Goal: Task Accomplishment & Management: Use online tool/utility

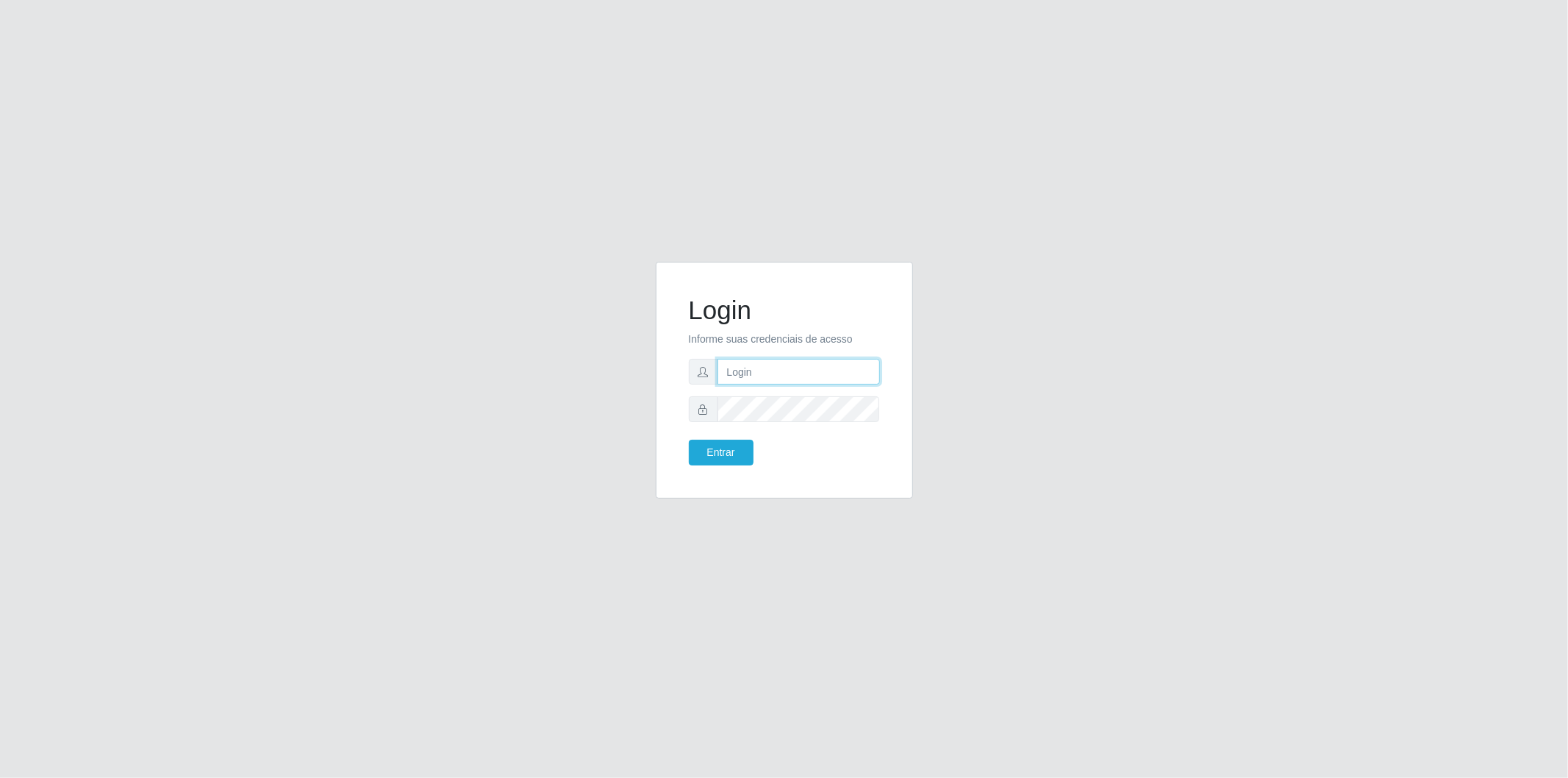
click at [853, 376] on input "text" at bounding box center [799, 371] width 163 height 25
type input "[EMAIL_ADDRESS][DOMAIN_NAME]"
click at [724, 450] on button "Entrar" at bounding box center [721, 452] width 64 height 25
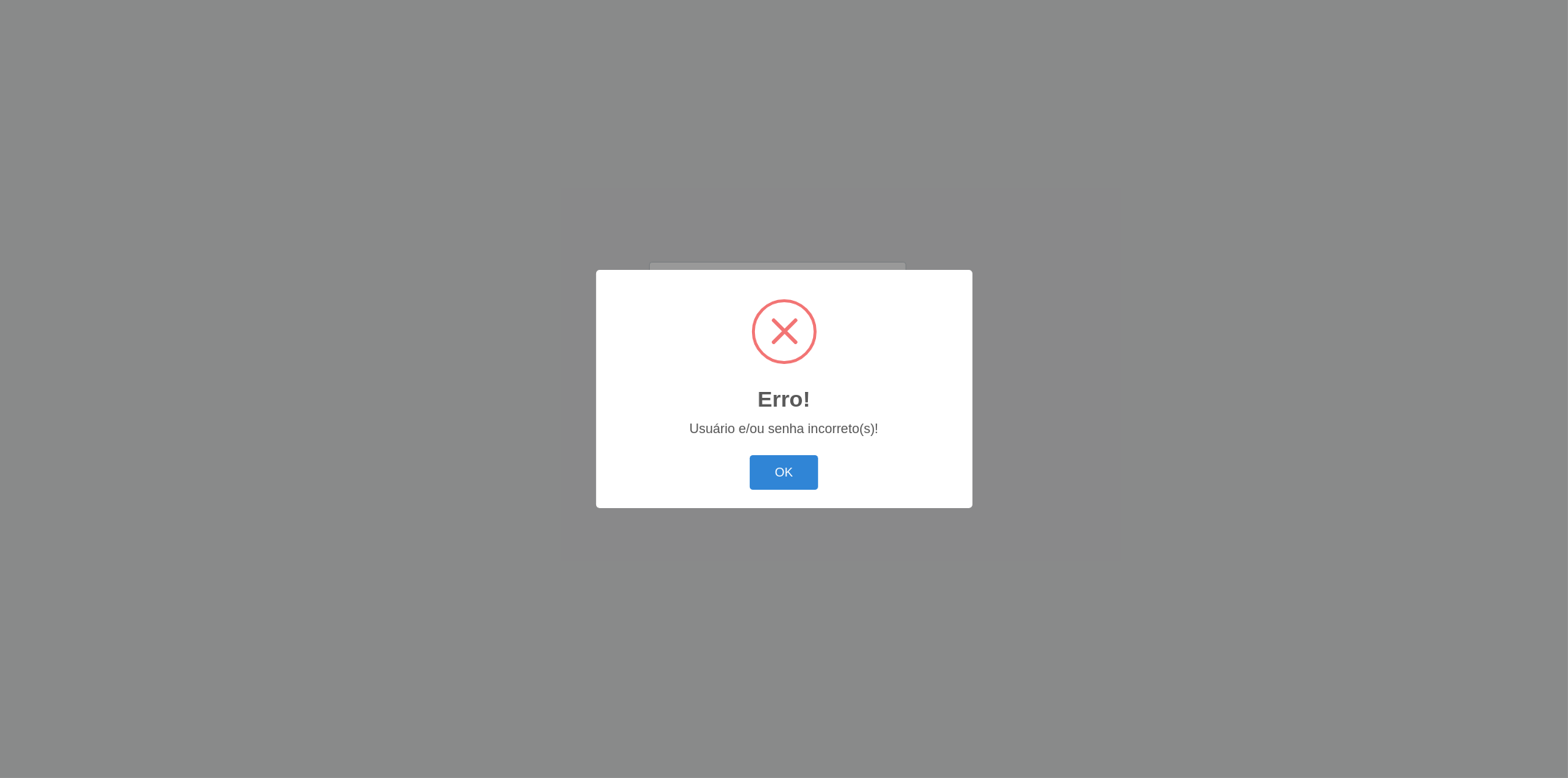
click at [750, 455] on button "OK" at bounding box center [784, 472] width 68 height 34
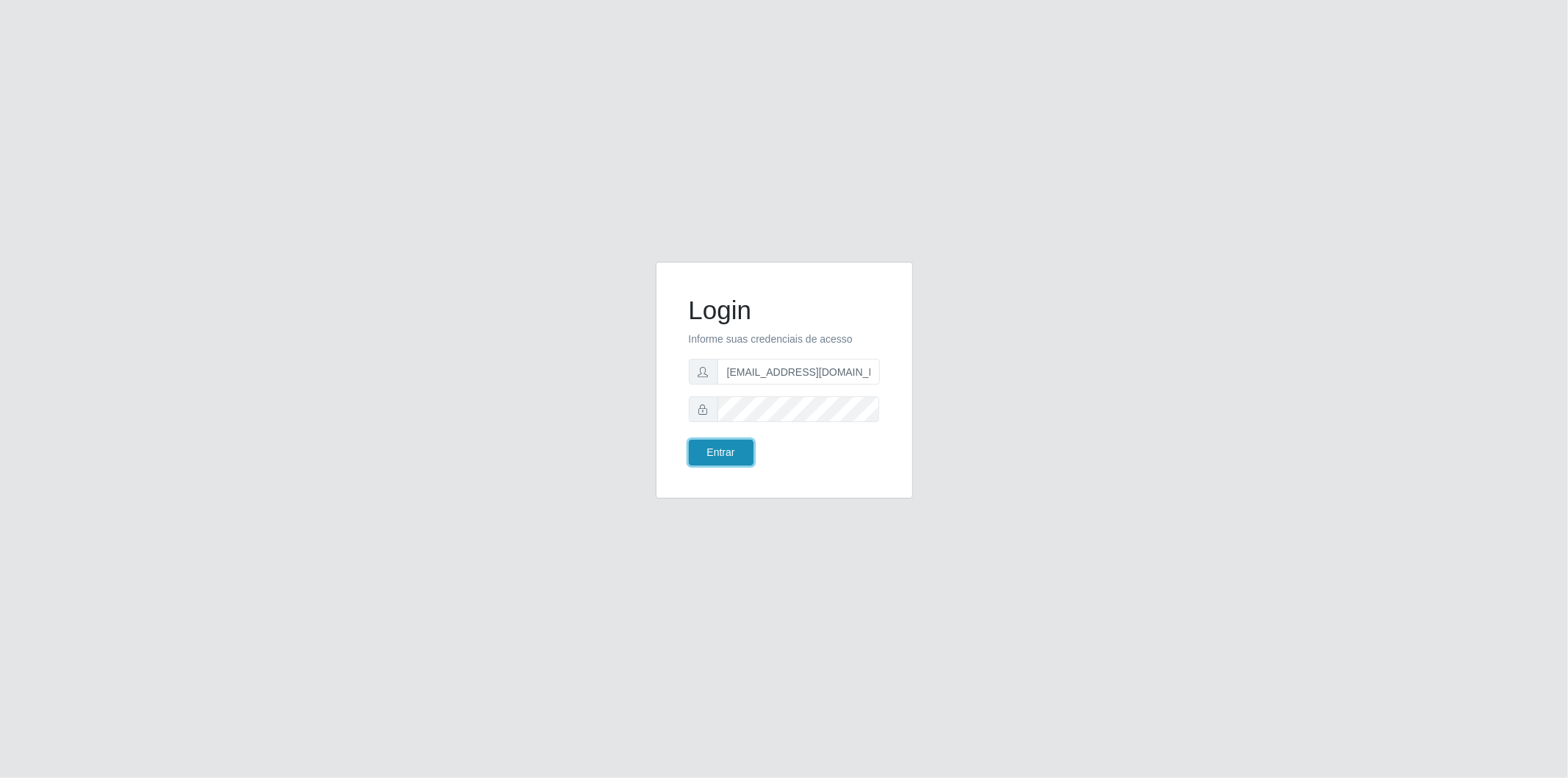
click at [688, 440] on button "Entrar" at bounding box center [721, 452] width 64 height 25
click at [724, 450] on button "Entrar" at bounding box center [721, 452] width 64 height 25
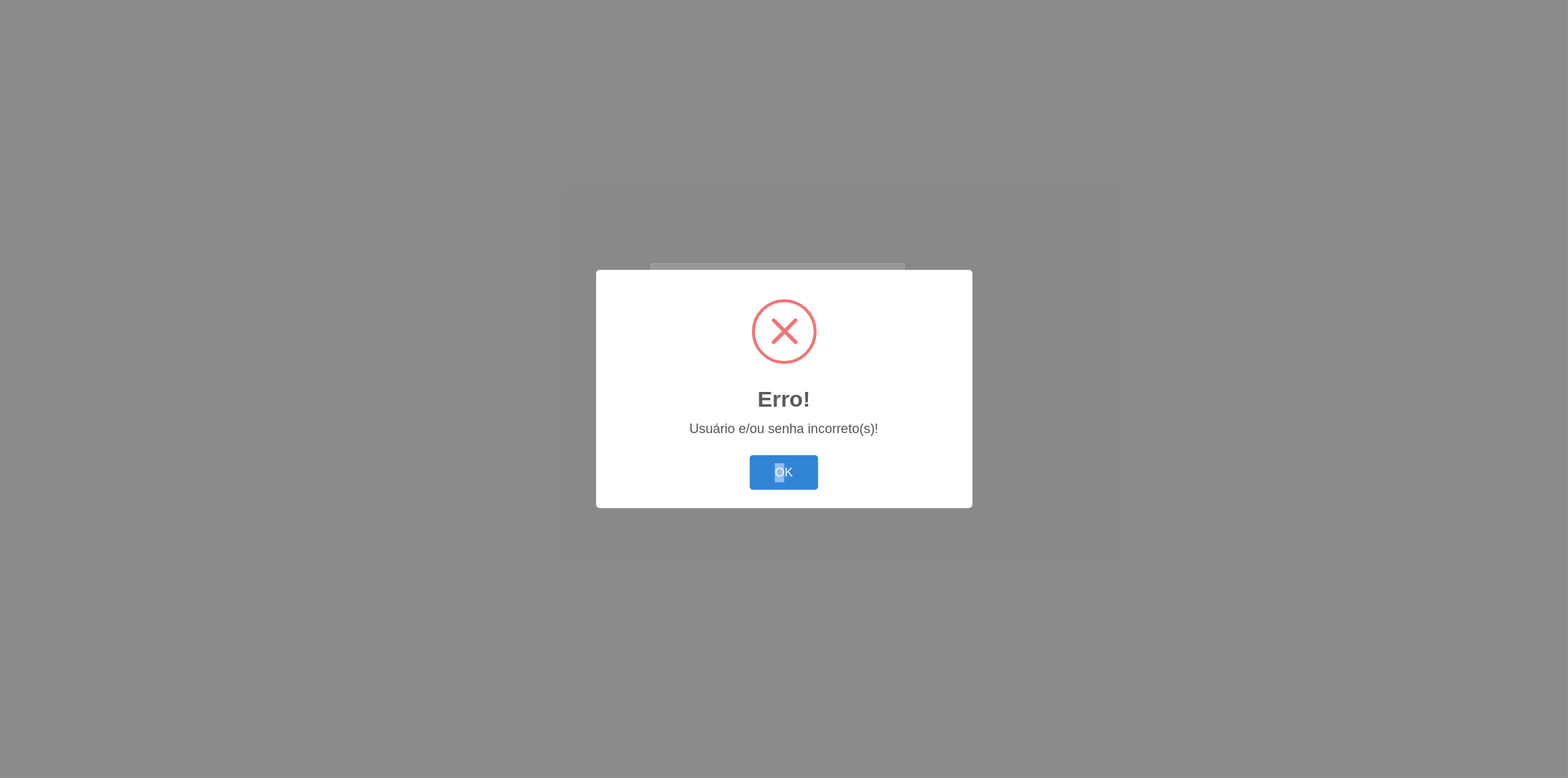
click at [781, 452] on div "OK Cancel" at bounding box center [785, 472] width 347 height 42
click at [783, 471] on button "OK" at bounding box center [784, 472] width 68 height 34
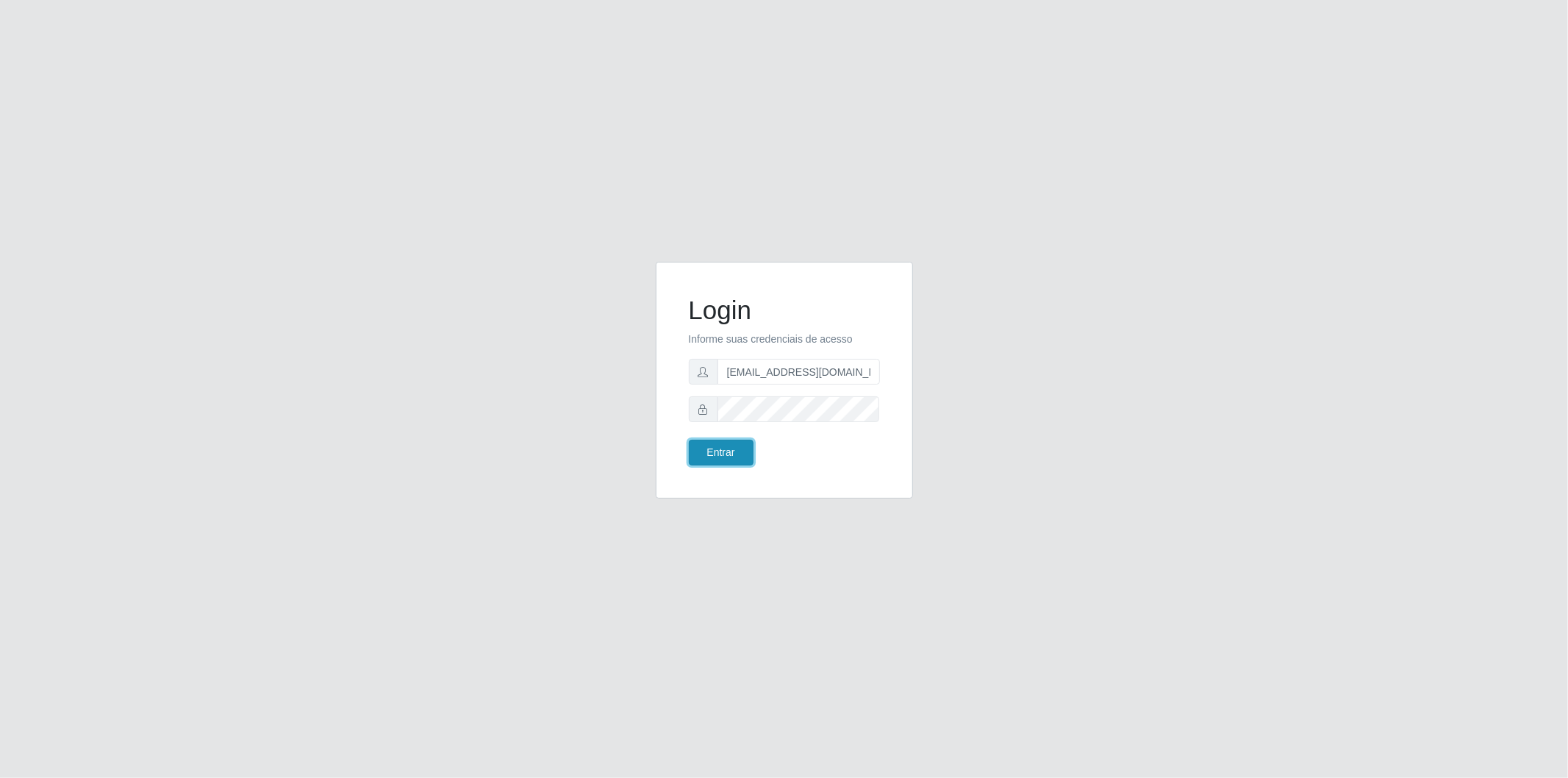
click at [733, 451] on button "Entrar" at bounding box center [721, 452] width 64 height 25
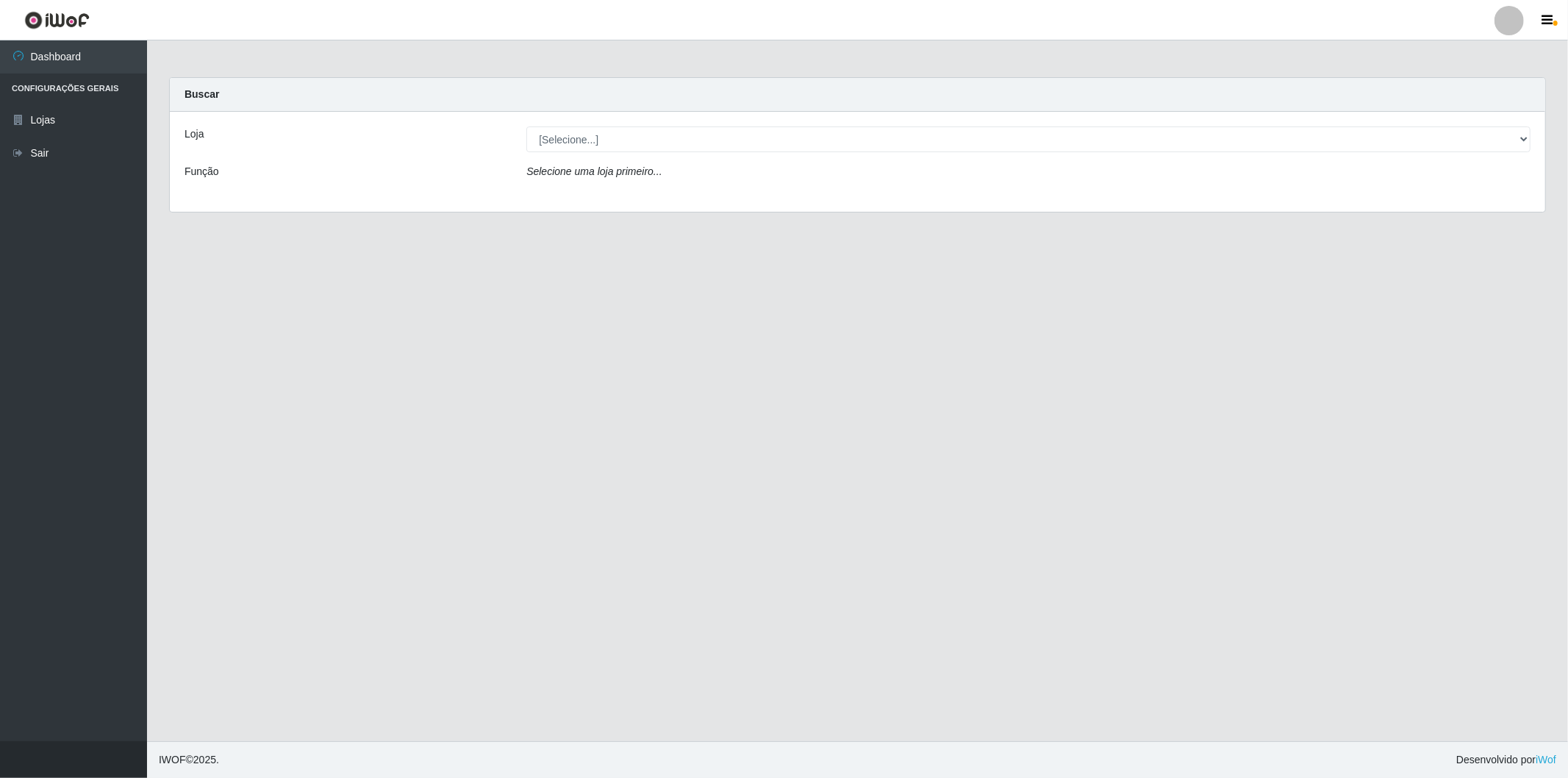
drag, startPoint x: 1567, startPoint y: 154, endPoint x: 1505, endPoint y: 133, distance: 65.5
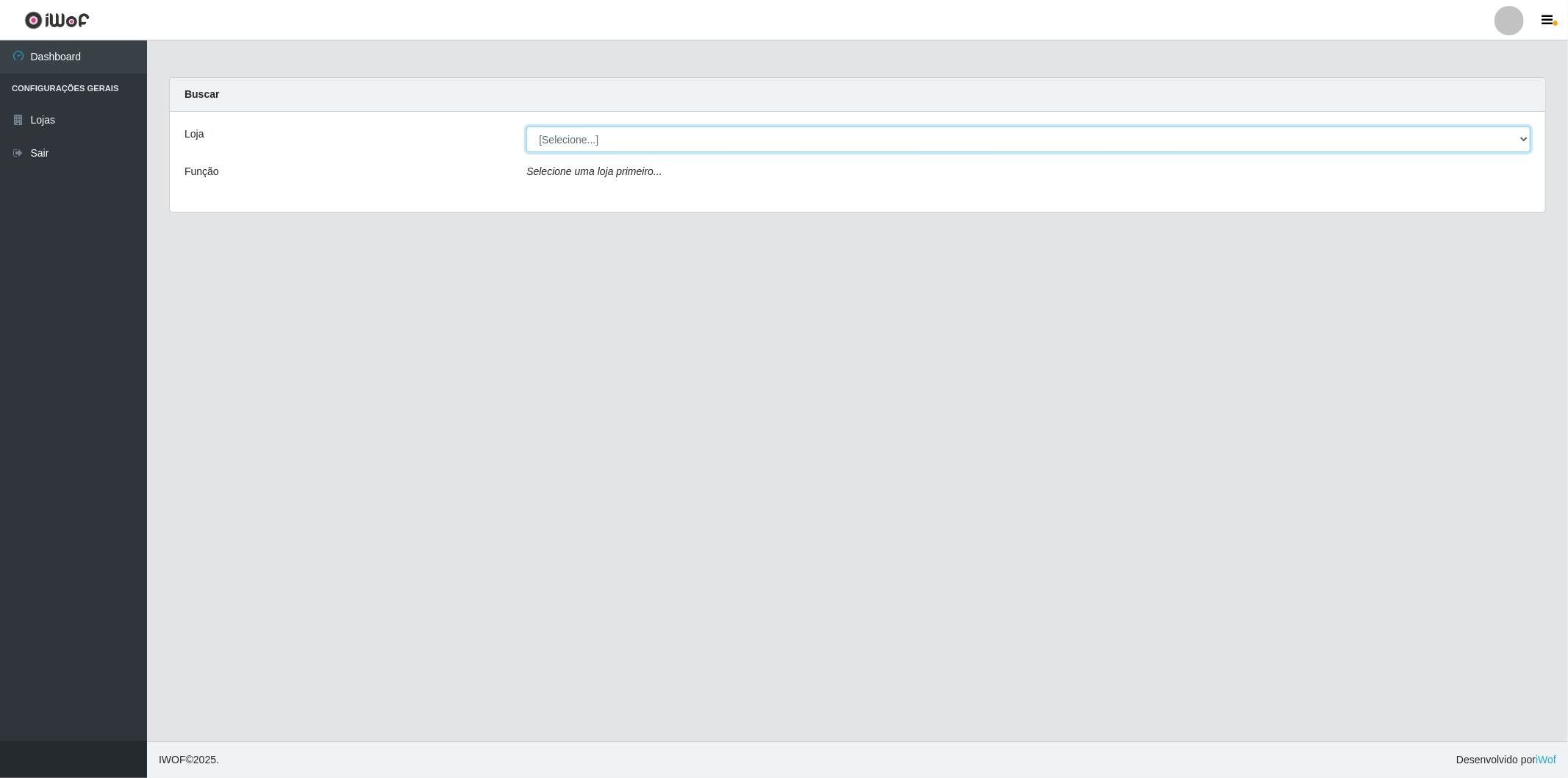
click at [1506, 136] on select "[Selecione...] BomQueSó Agreste - Loja 2" at bounding box center [1029, 139] width 1004 height 25
select select "214"
click at [527, 127] on select "[Selecione...] BomQueSó Agreste - Loja 2" at bounding box center [1029, 139] width 1004 height 25
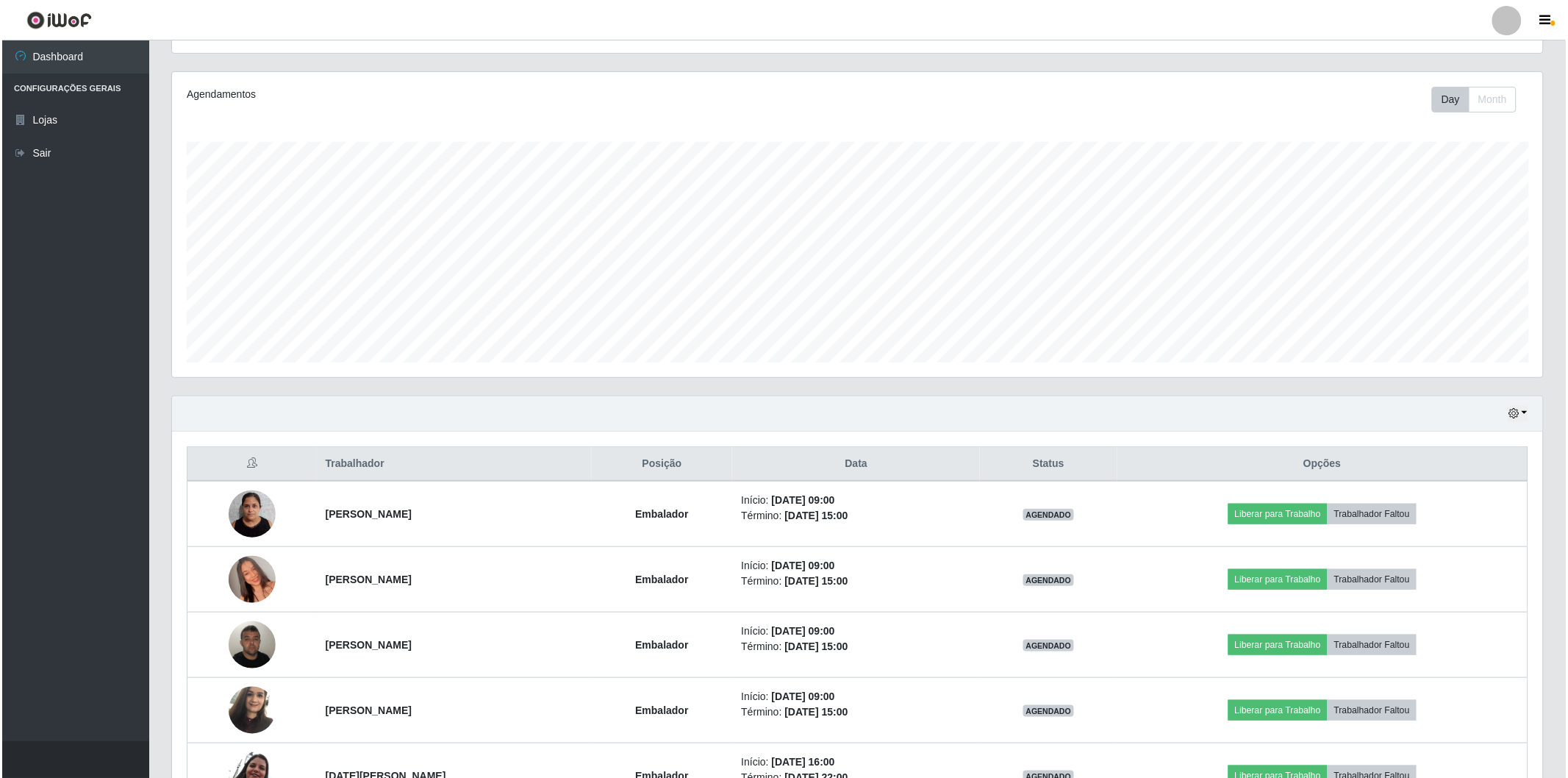
scroll to position [327, 0]
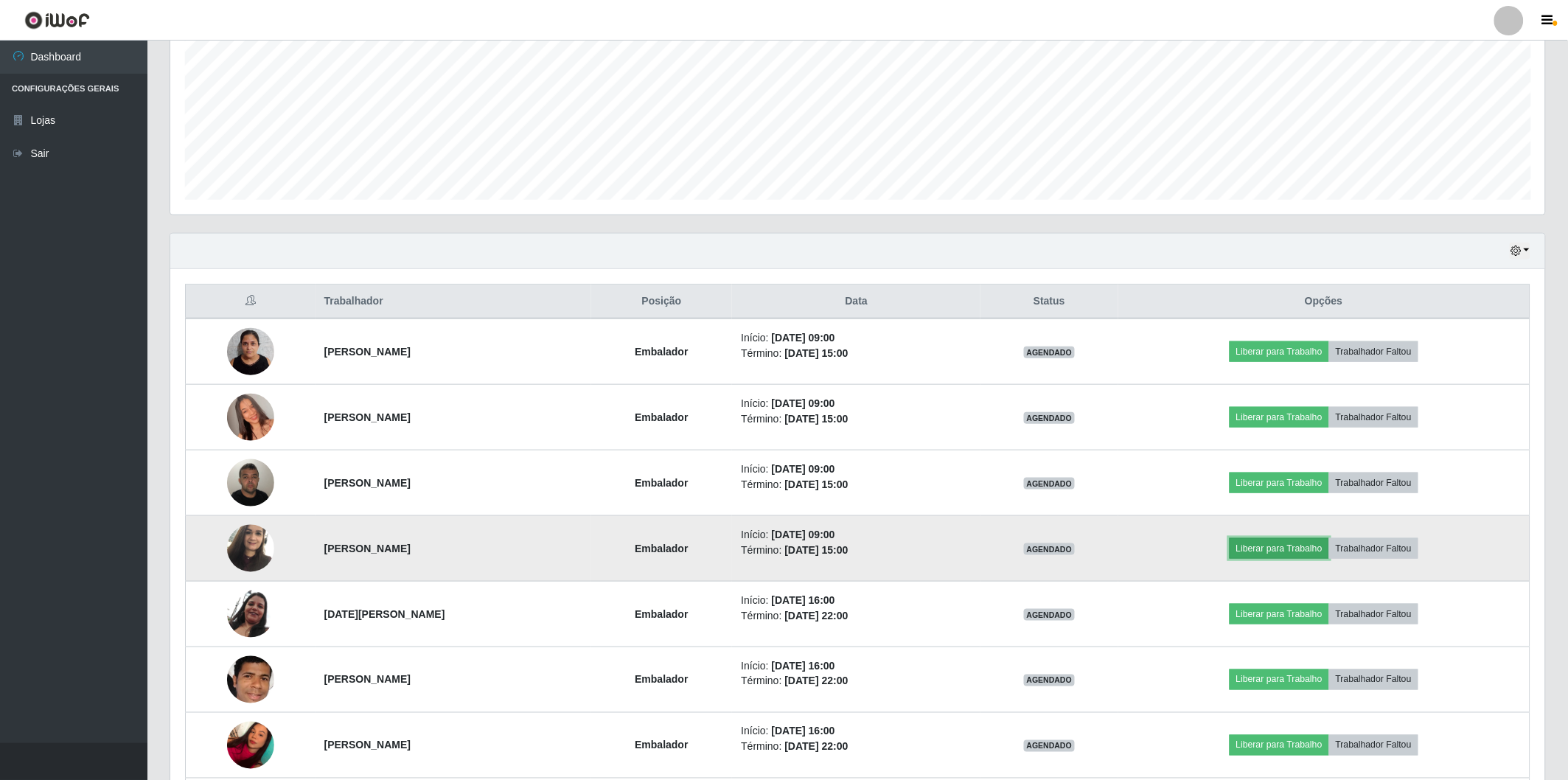
click at [1299, 549] on button "Liberar para Trabalho" at bounding box center [1280, 547] width 100 height 21
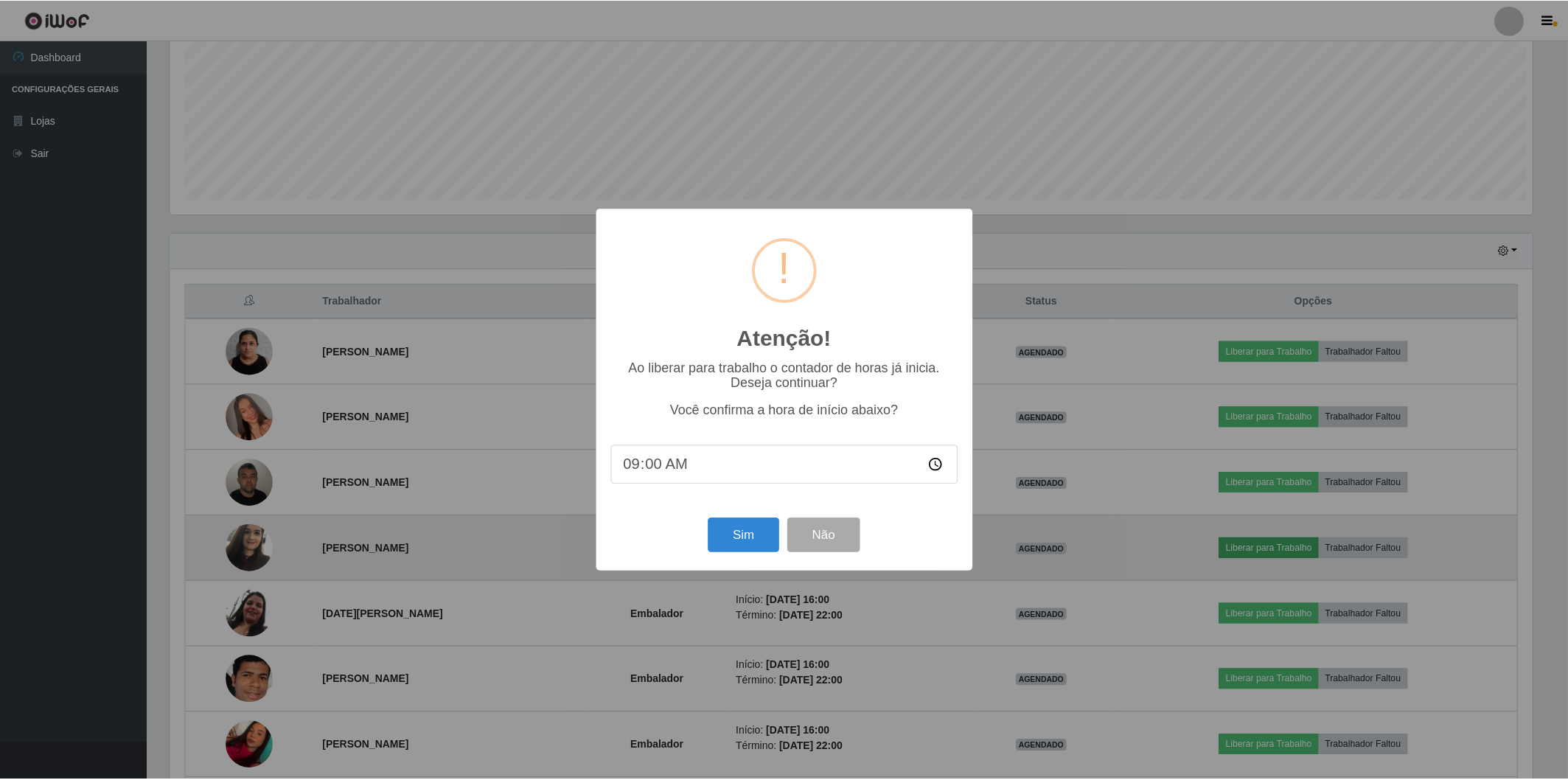
scroll to position [305, 1366]
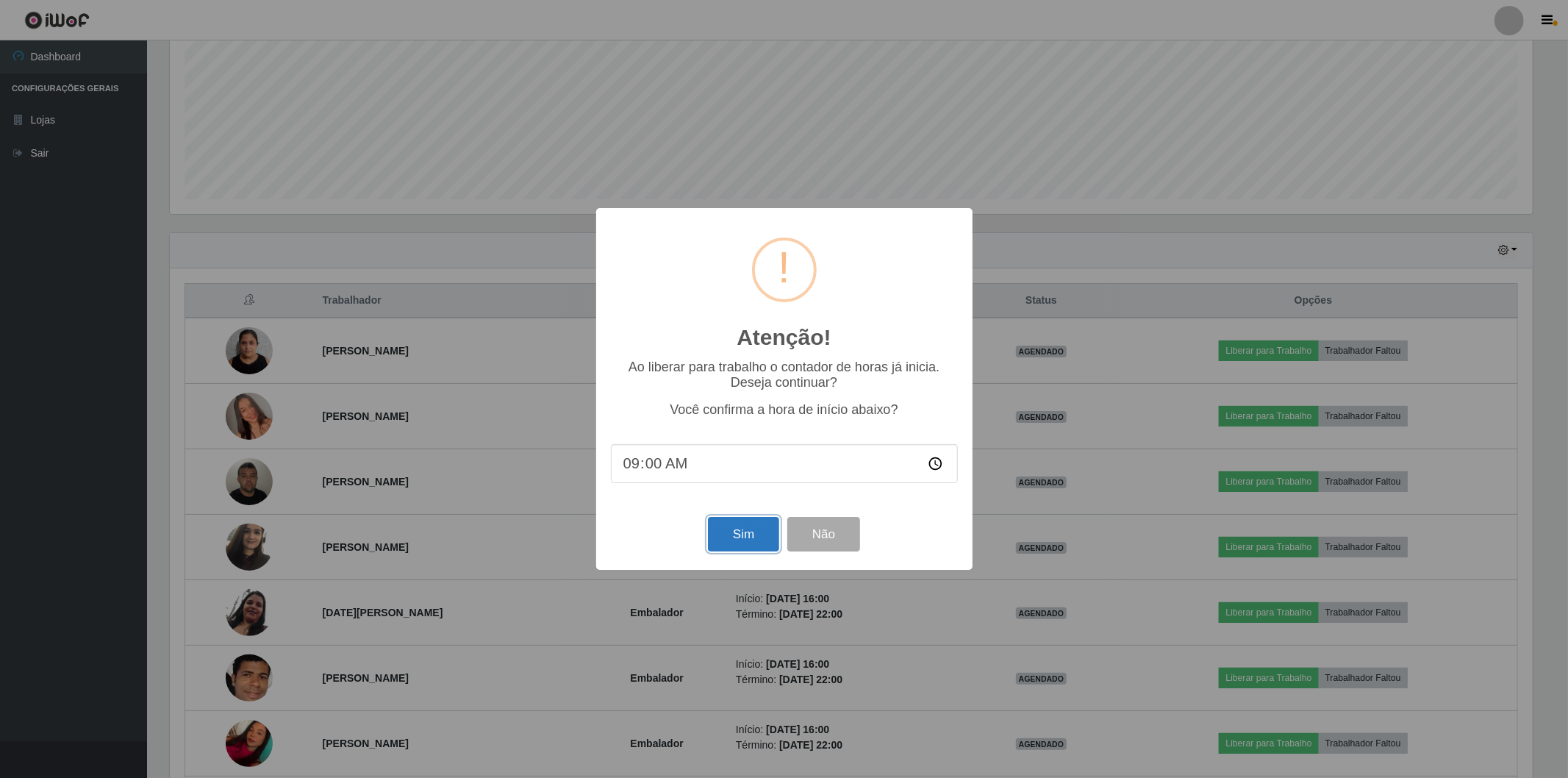
click at [746, 551] on button "Sim" at bounding box center [743, 533] width 71 height 34
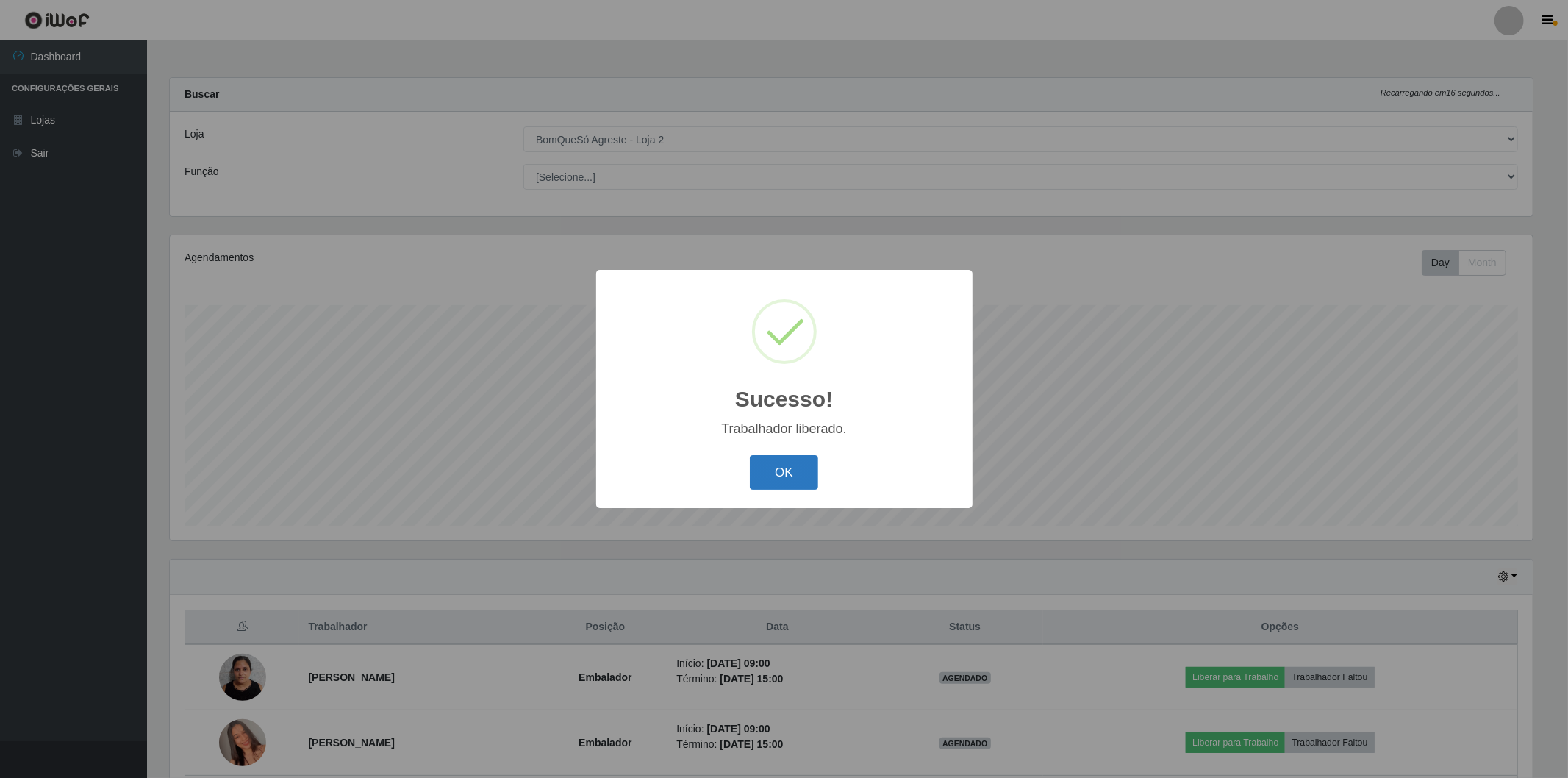
click at [791, 471] on button "OK" at bounding box center [784, 472] width 68 height 34
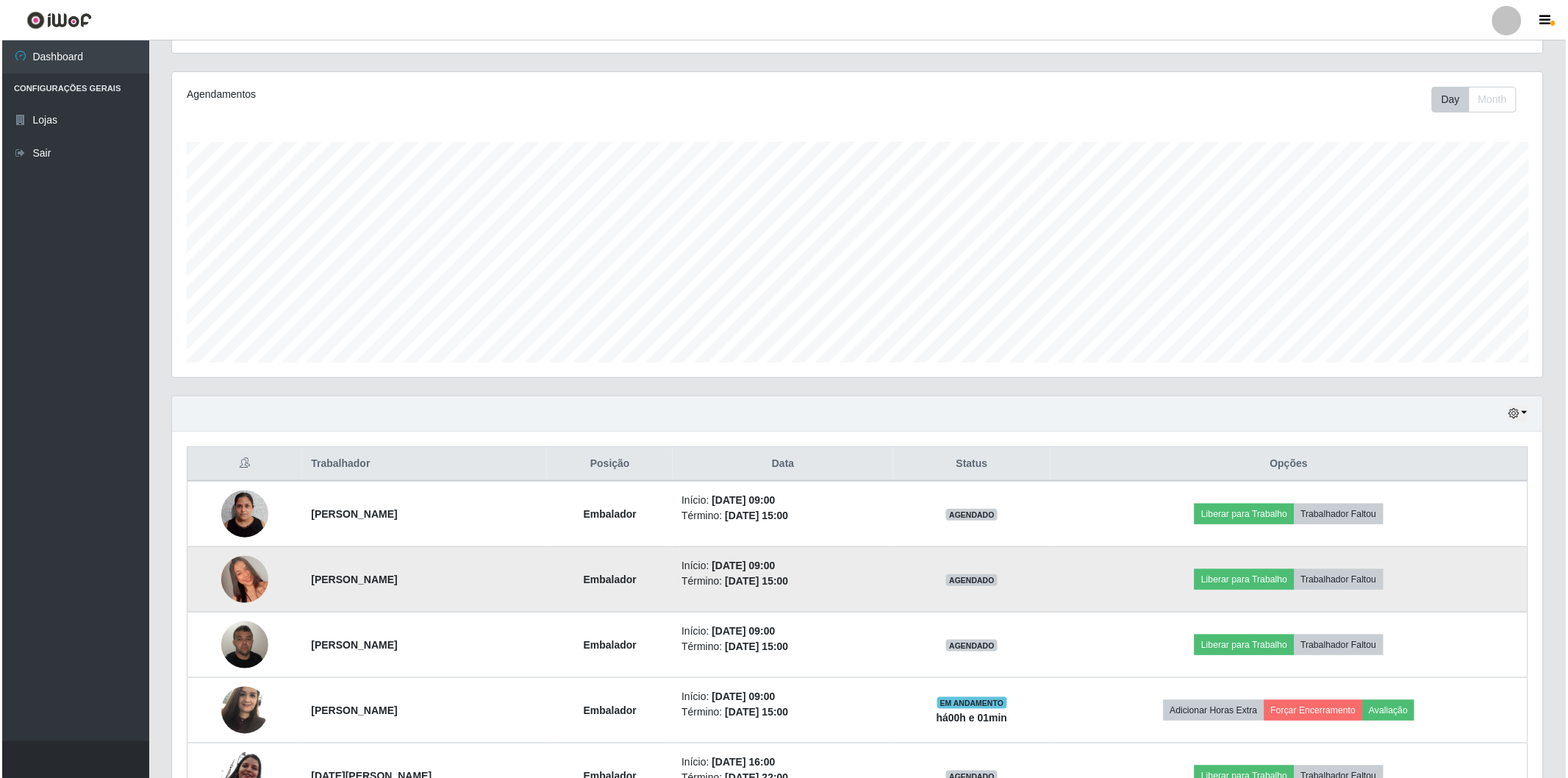
scroll to position [245, 0]
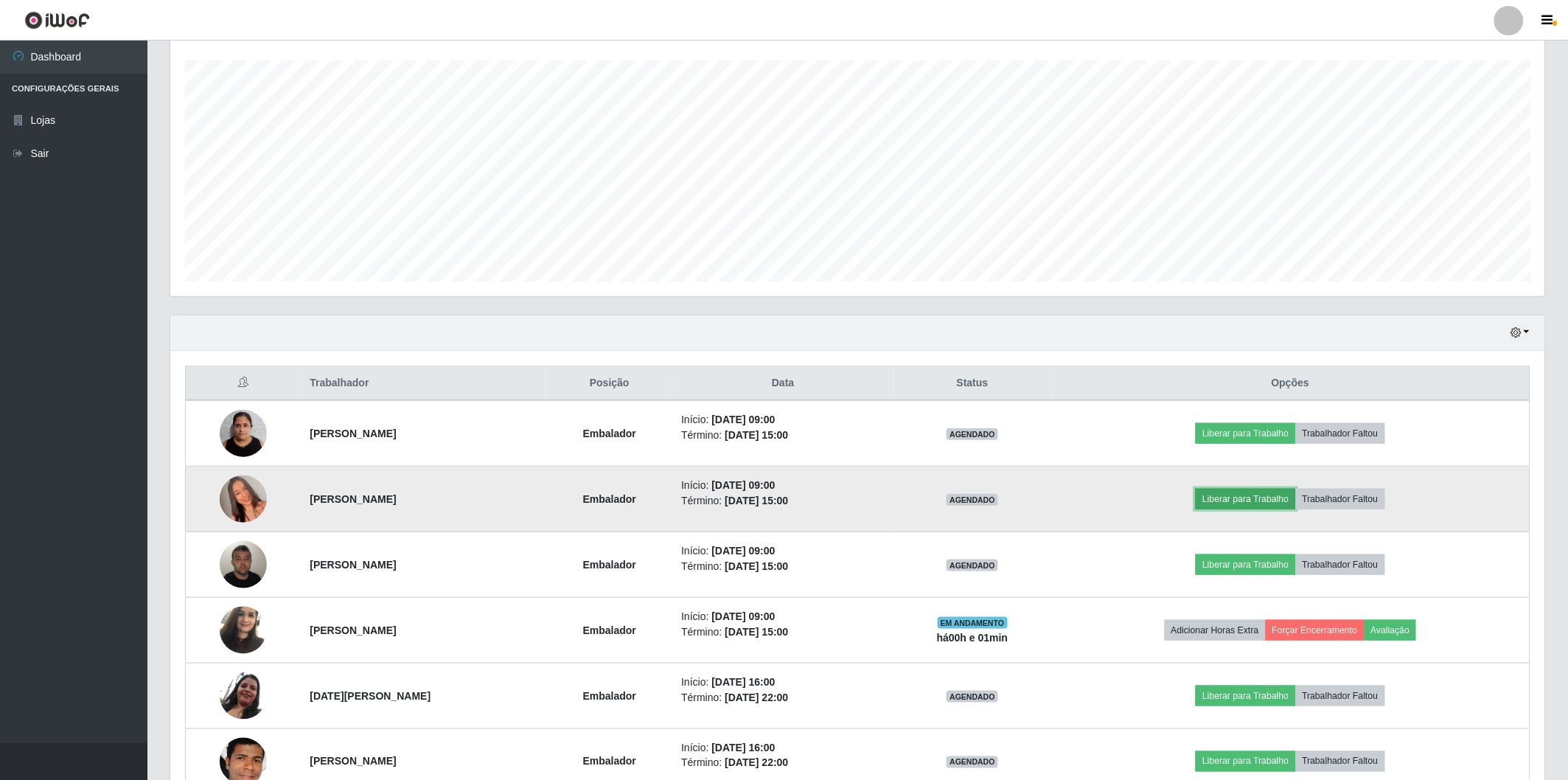
click at [1243, 495] on button "Liberar para Trabalho" at bounding box center [1245, 498] width 100 height 21
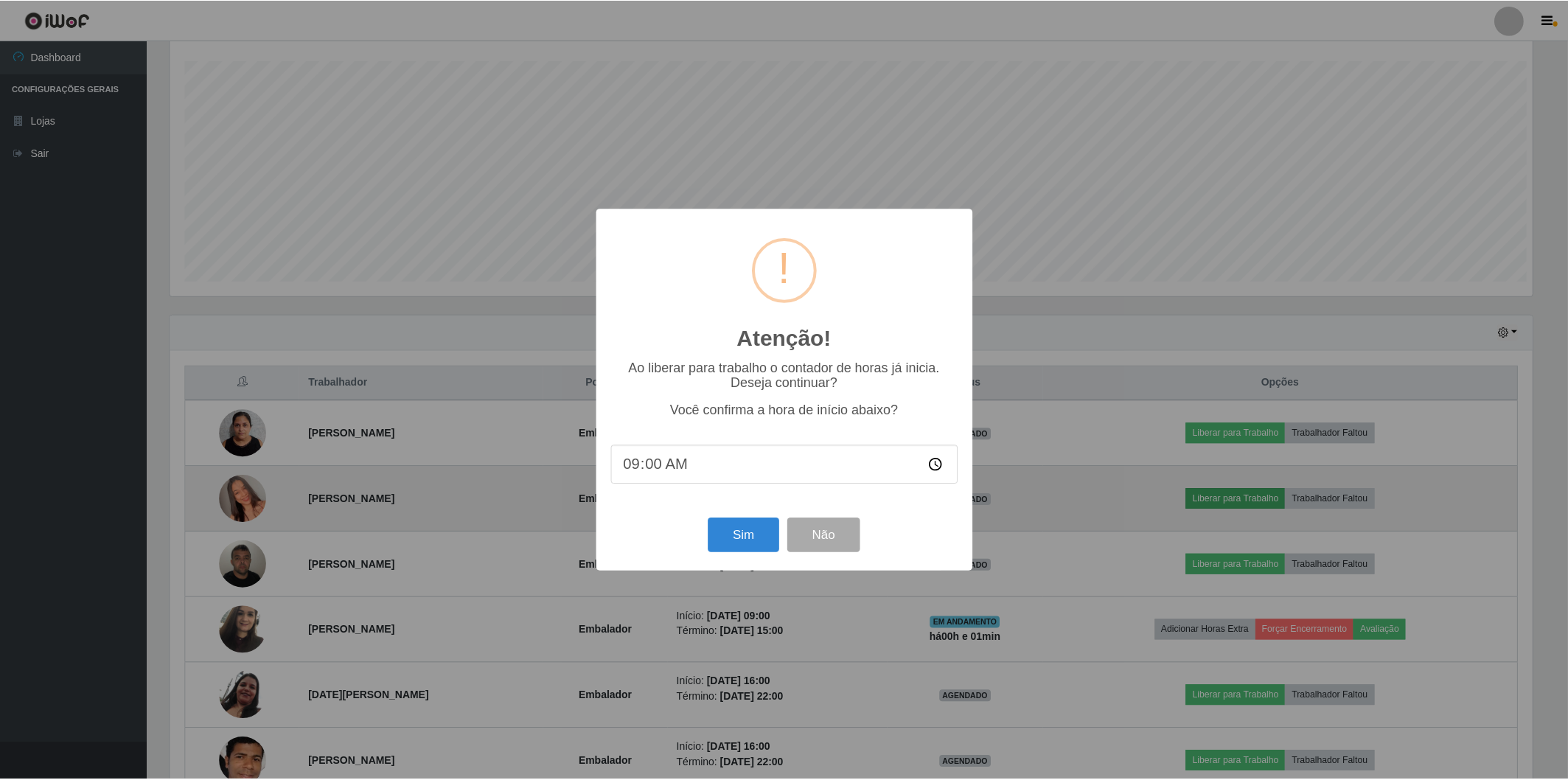
scroll to position [305, 1366]
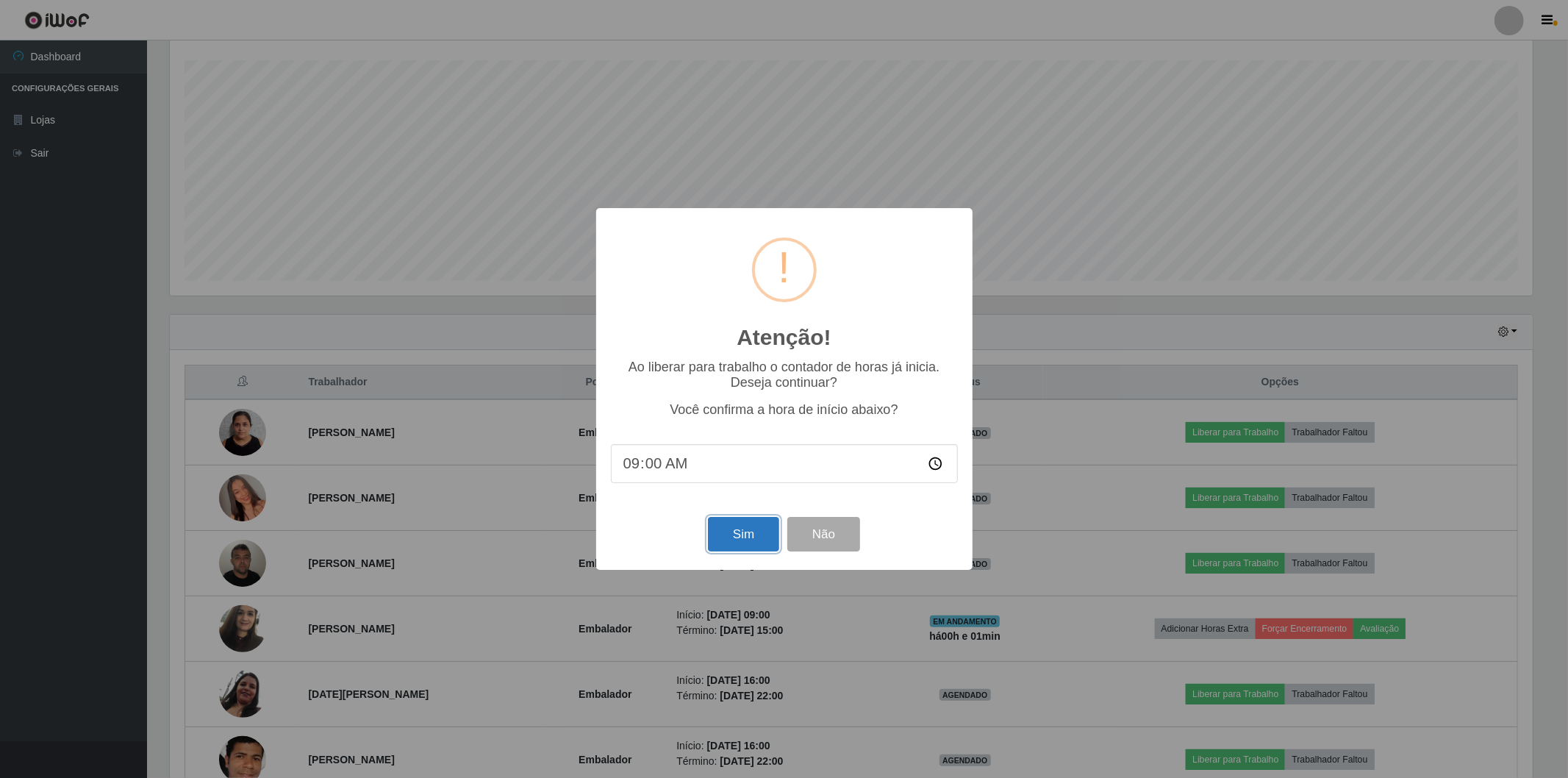
click at [756, 551] on button "Sim" at bounding box center [743, 533] width 71 height 34
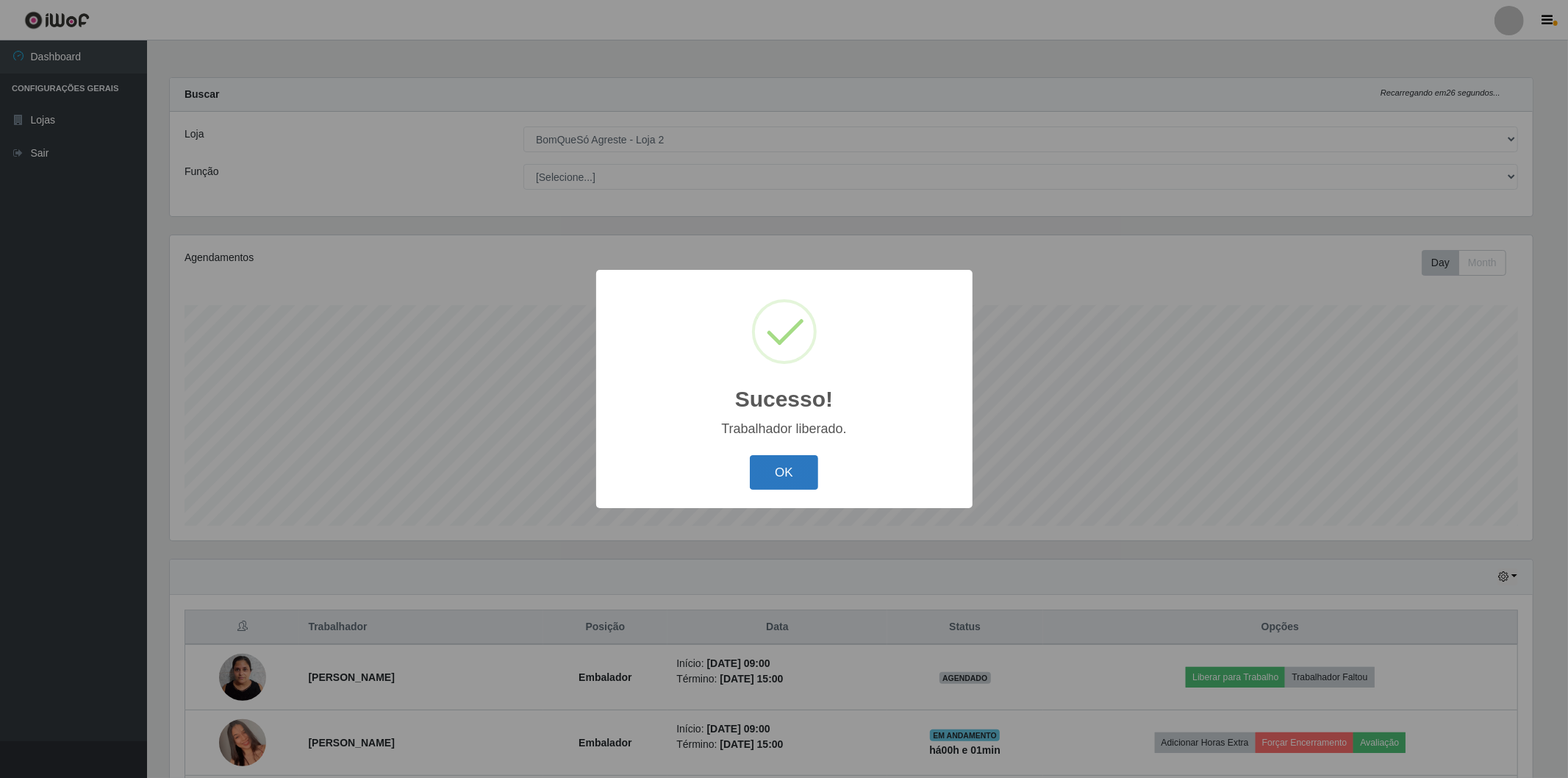
click at [772, 474] on button "OK" at bounding box center [784, 472] width 68 height 34
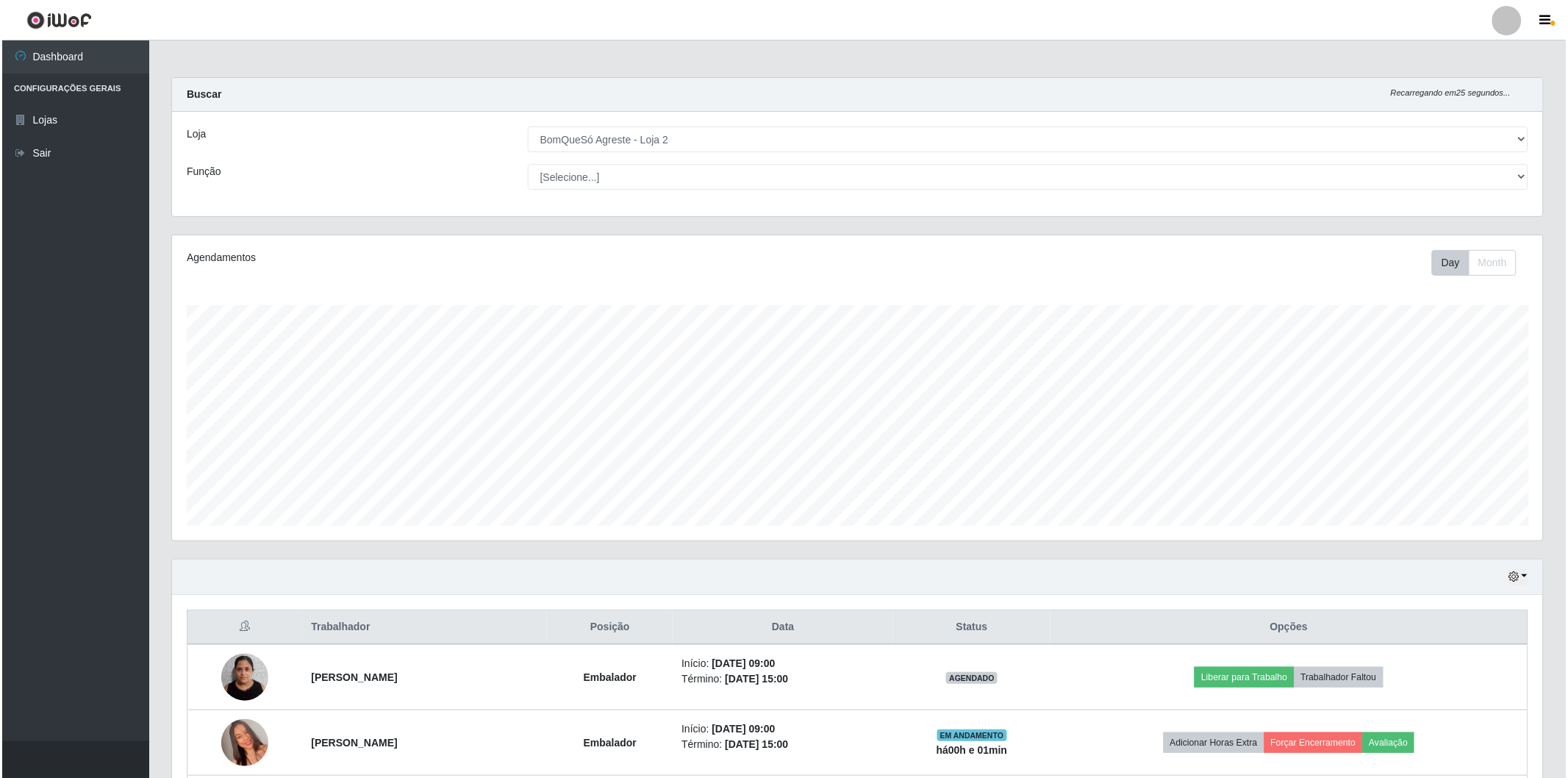
scroll to position [163, 0]
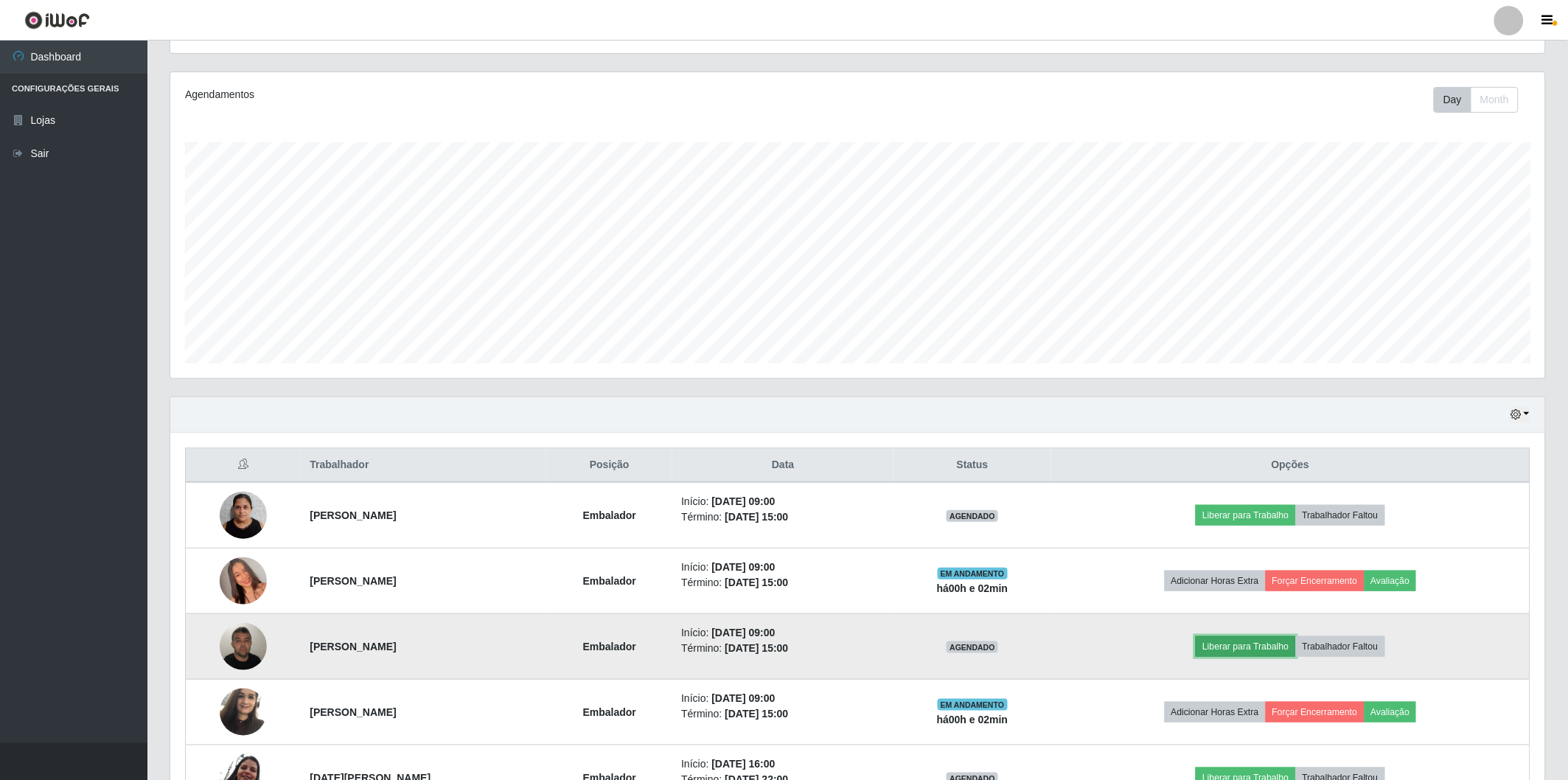
click at [1246, 637] on button "Liberar para Trabalho" at bounding box center [1245, 646] width 100 height 21
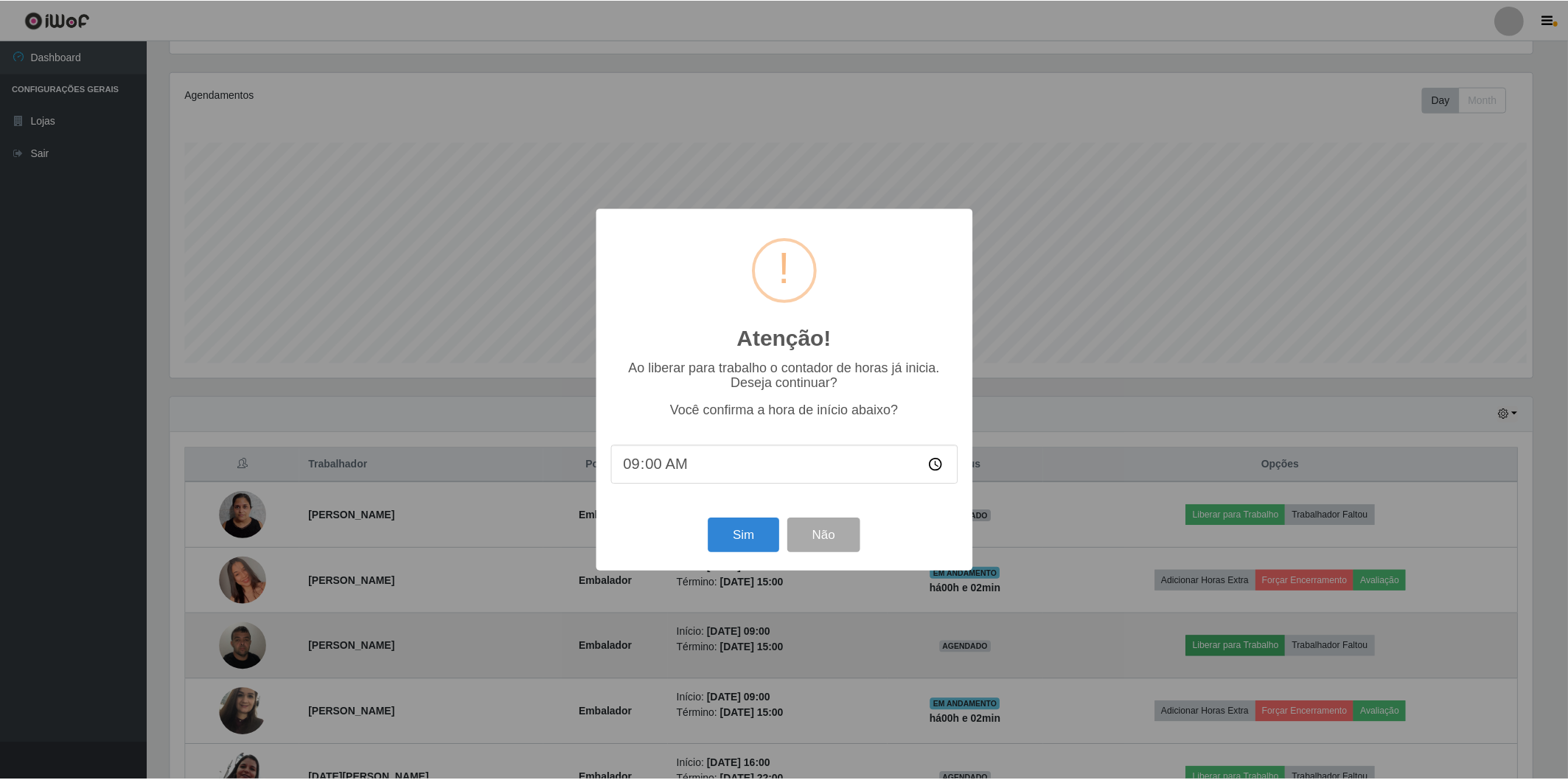
scroll to position [305, 1366]
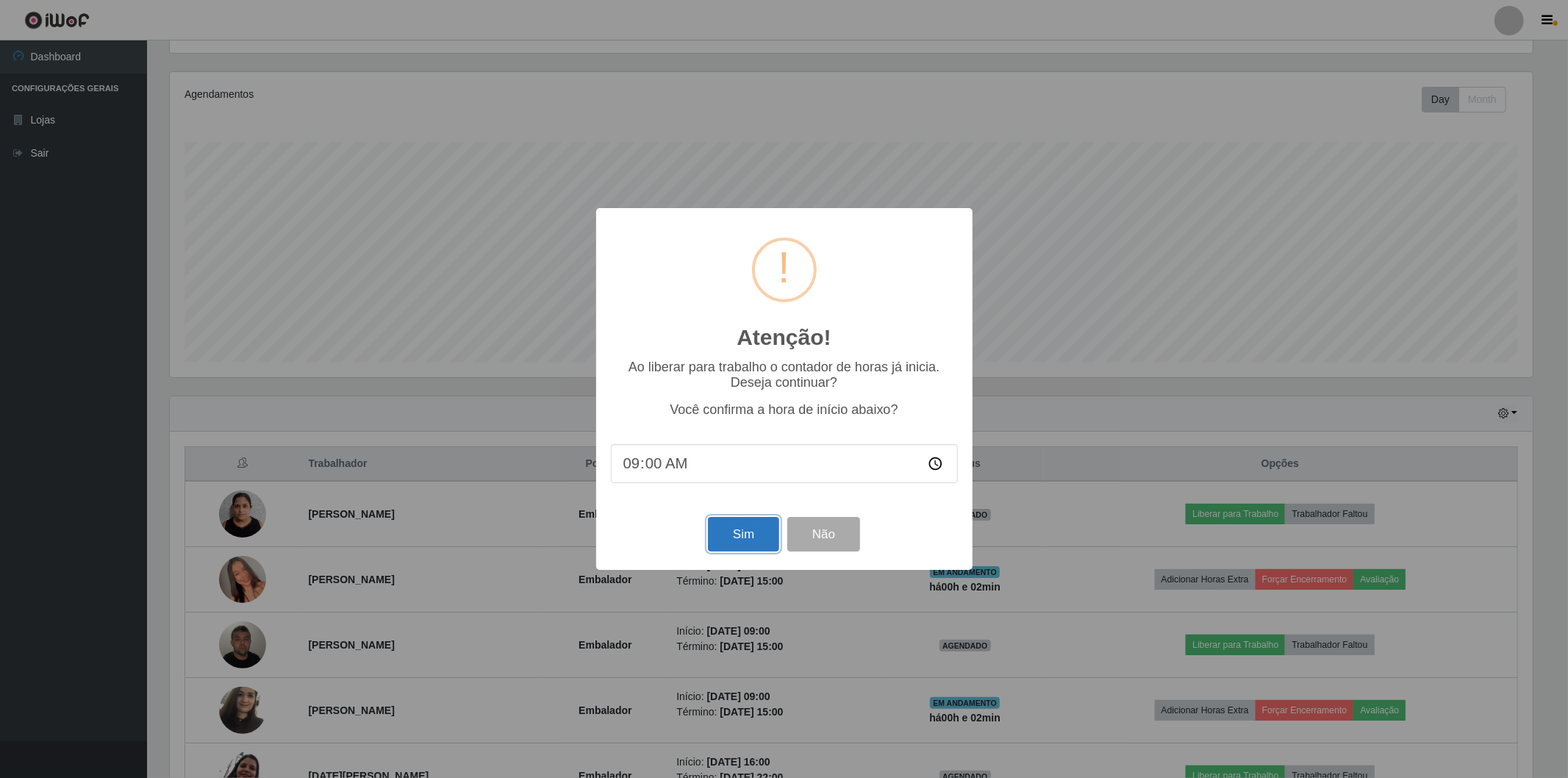
click at [725, 525] on button "Sim" at bounding box center [743, 533] width 71 height 34
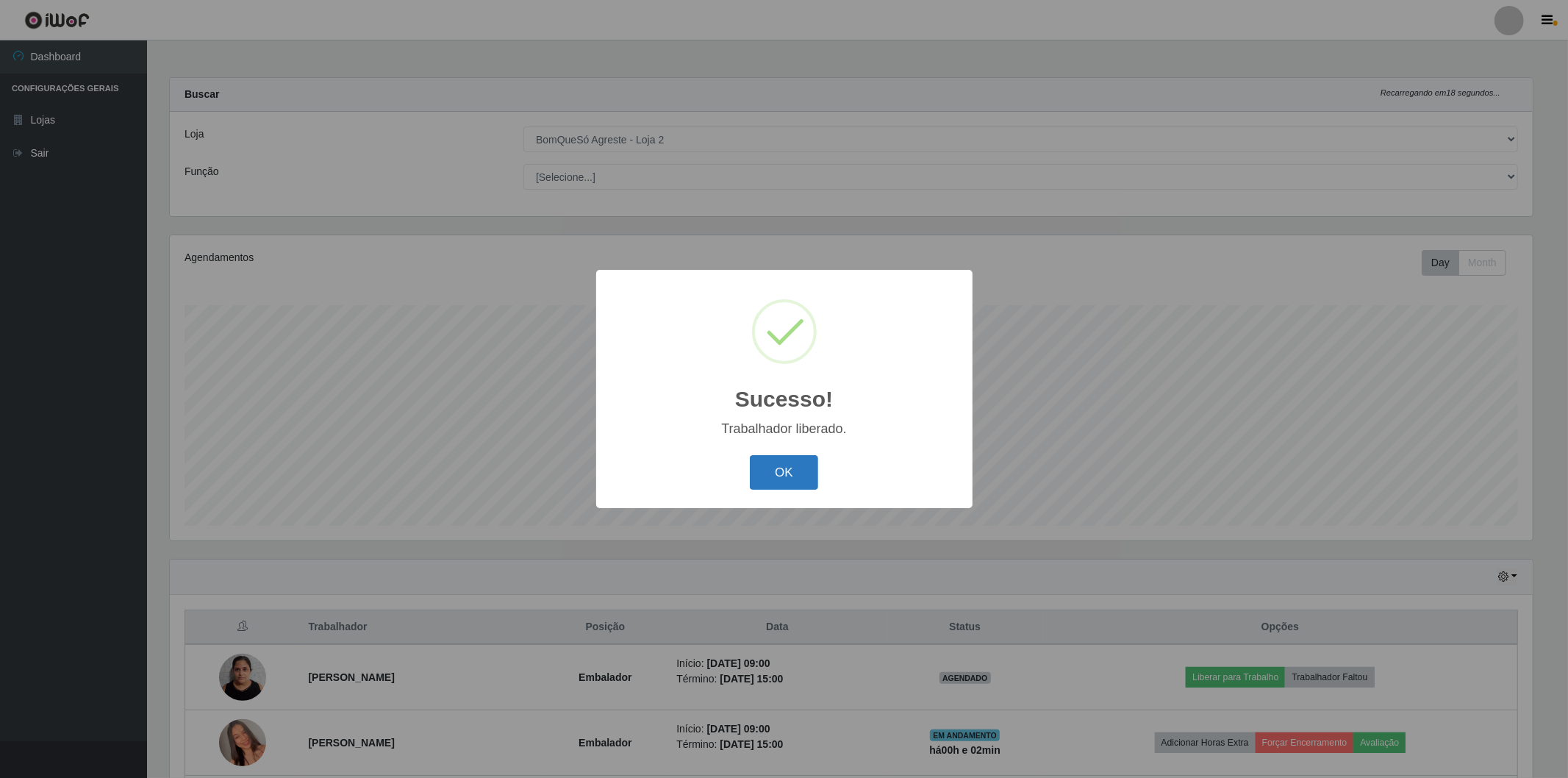
click at [755, 480] on button "OK" at bounding box center [784, 472] width 68 height 34
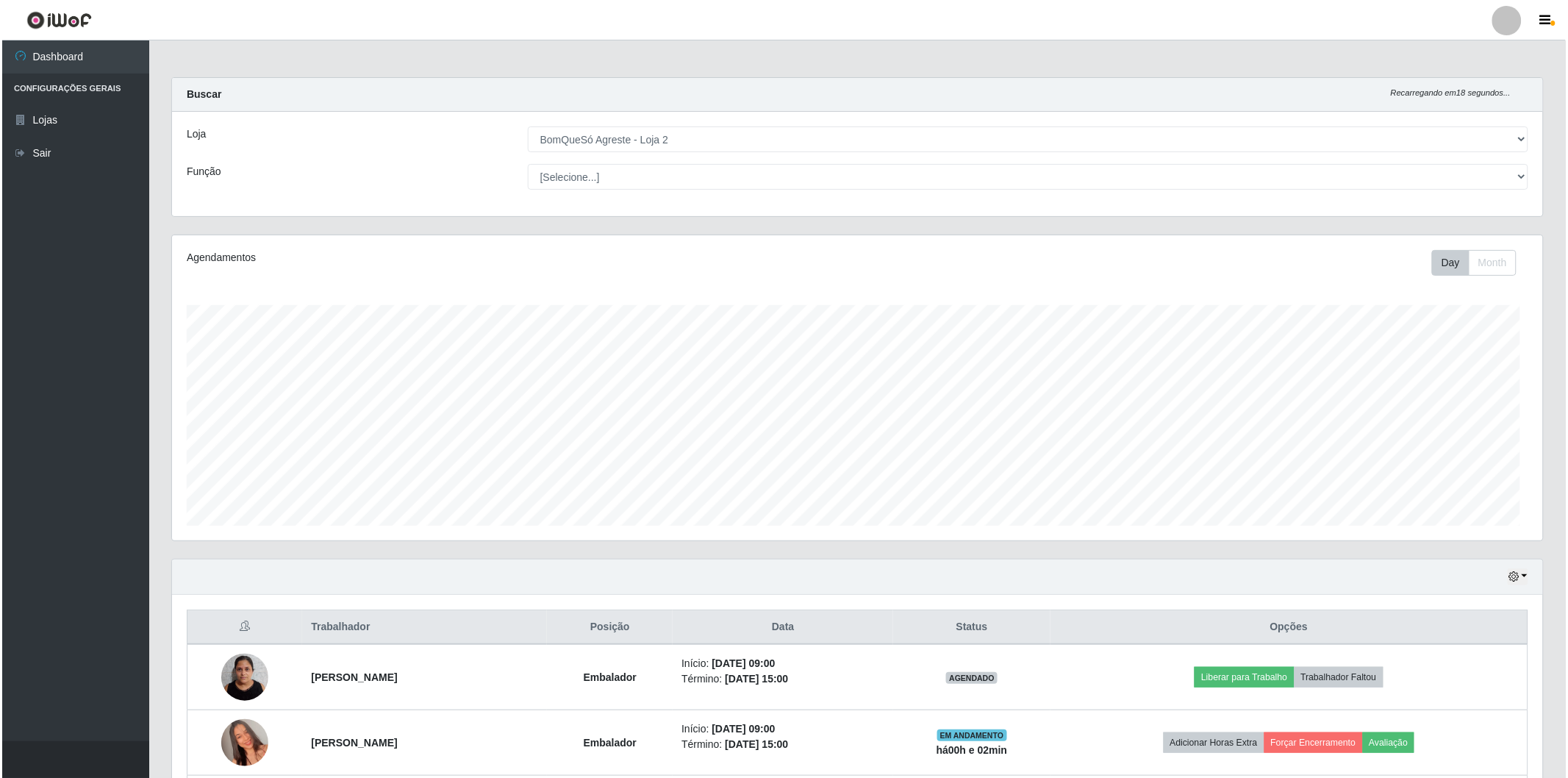
scroll to position [304, 1371]
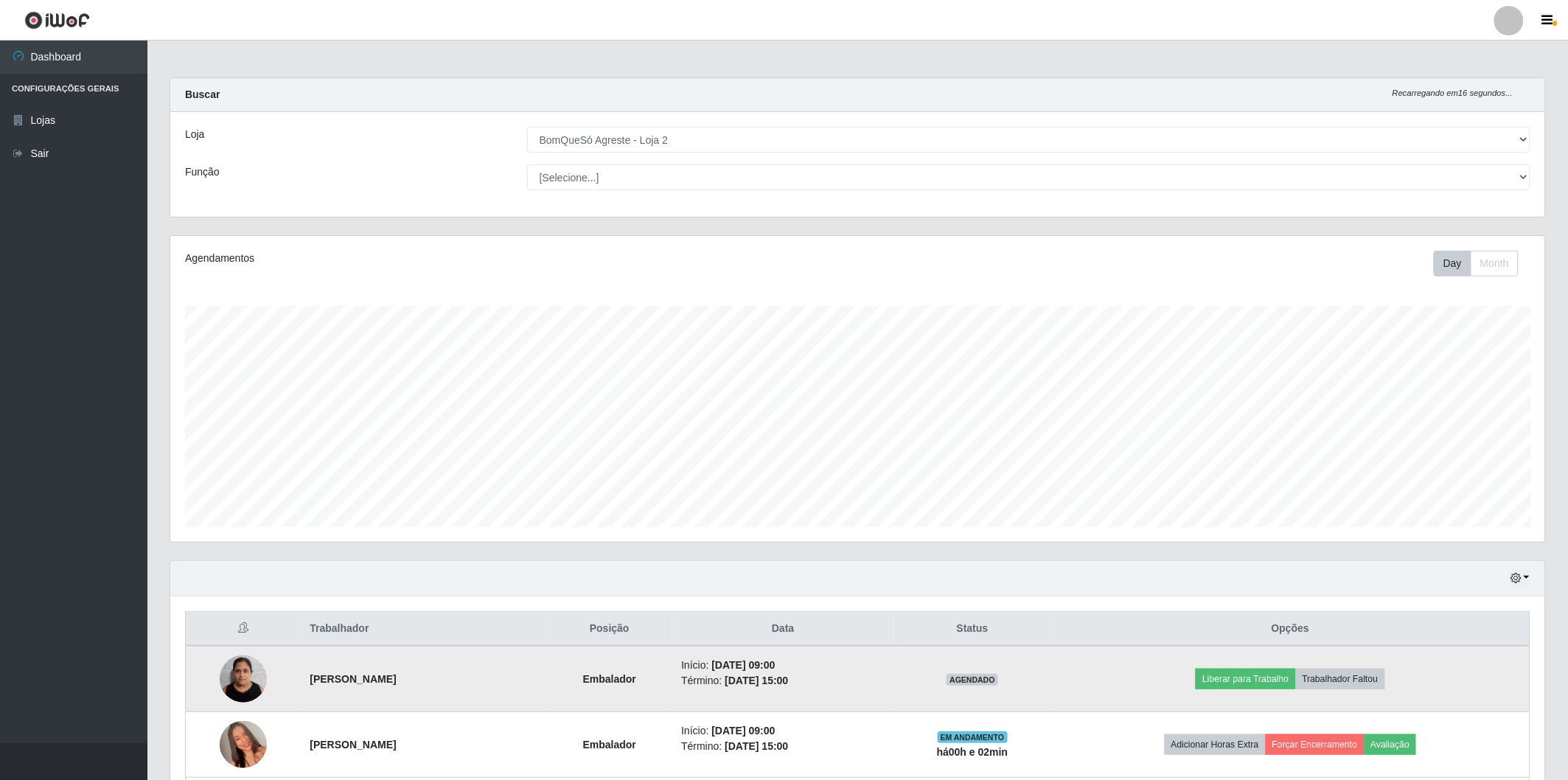
click at [1288, 667] on td "Liberar para Trabalho Trabalhador Faltou" at bounding box center [1290, 678] width 479 height 66
click at [1269, 675] on button "Liberar para Trabalho" at bounding box center [1245, 678] width 100 height 21
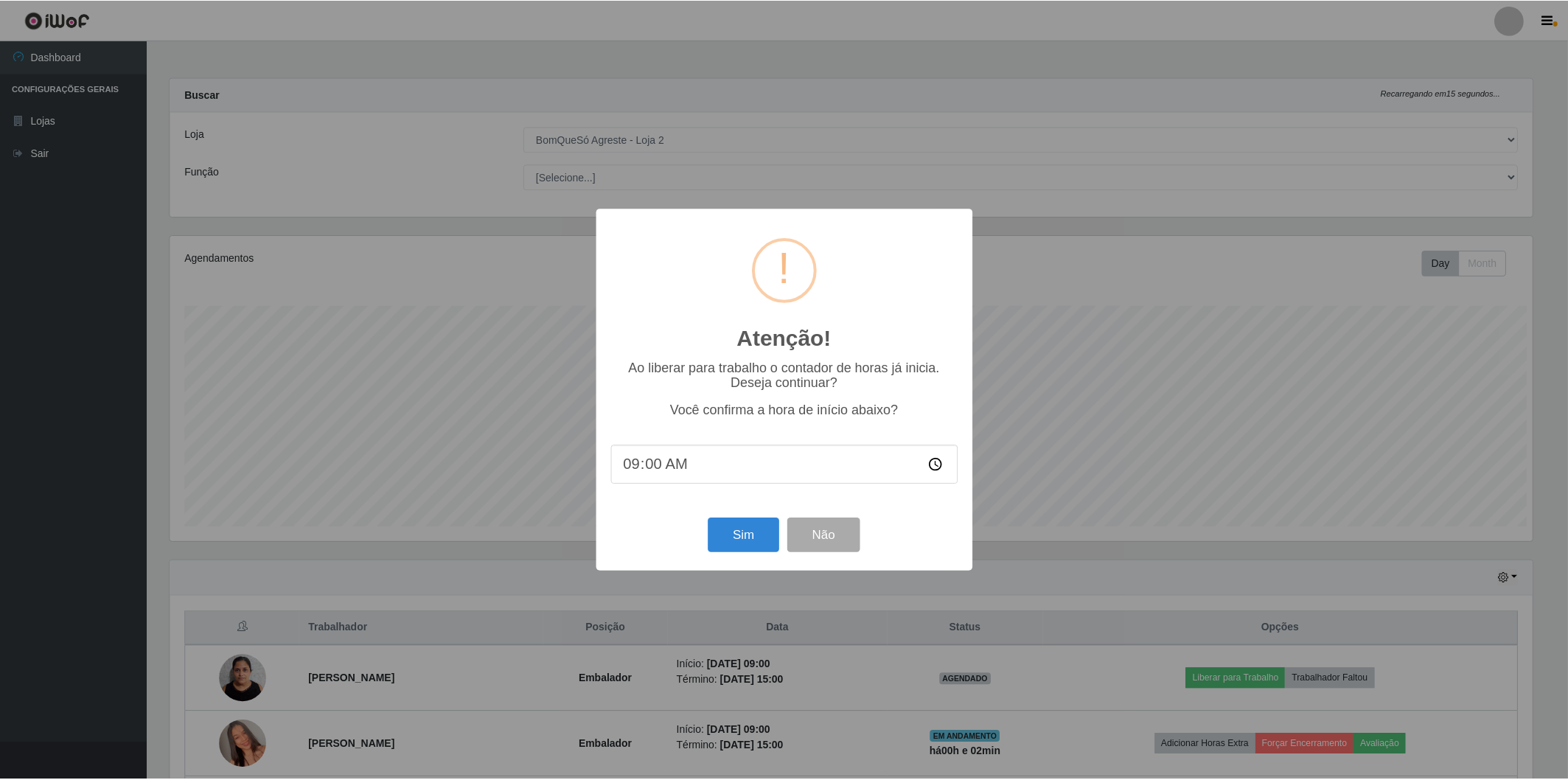
scroll to position [305, 1366]
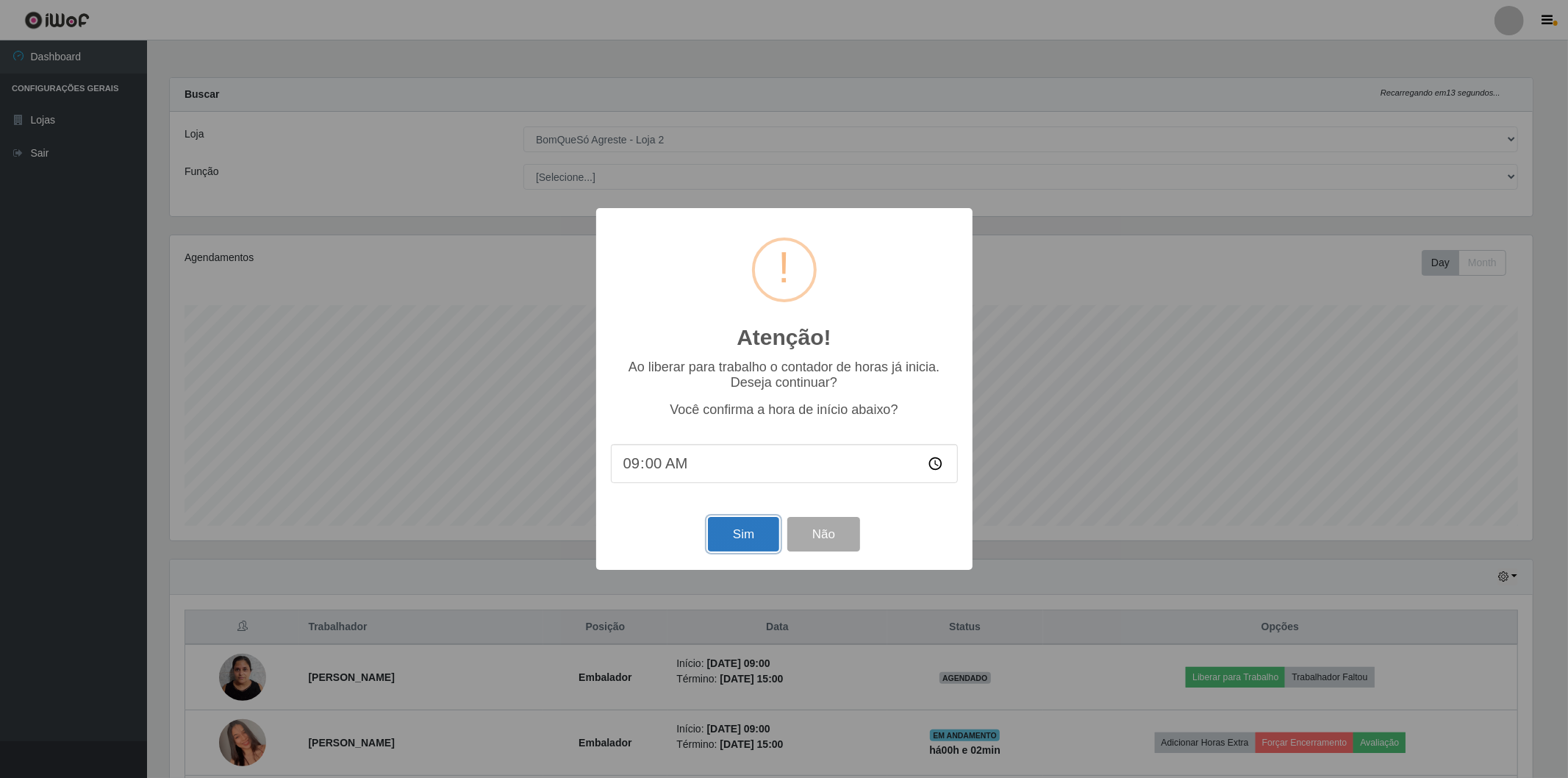
click at [725, 533] on button "Sim" at bounding box center [743, 533] width 71 height 34
